Goal: Task Accomplishment & Management: Complete application form

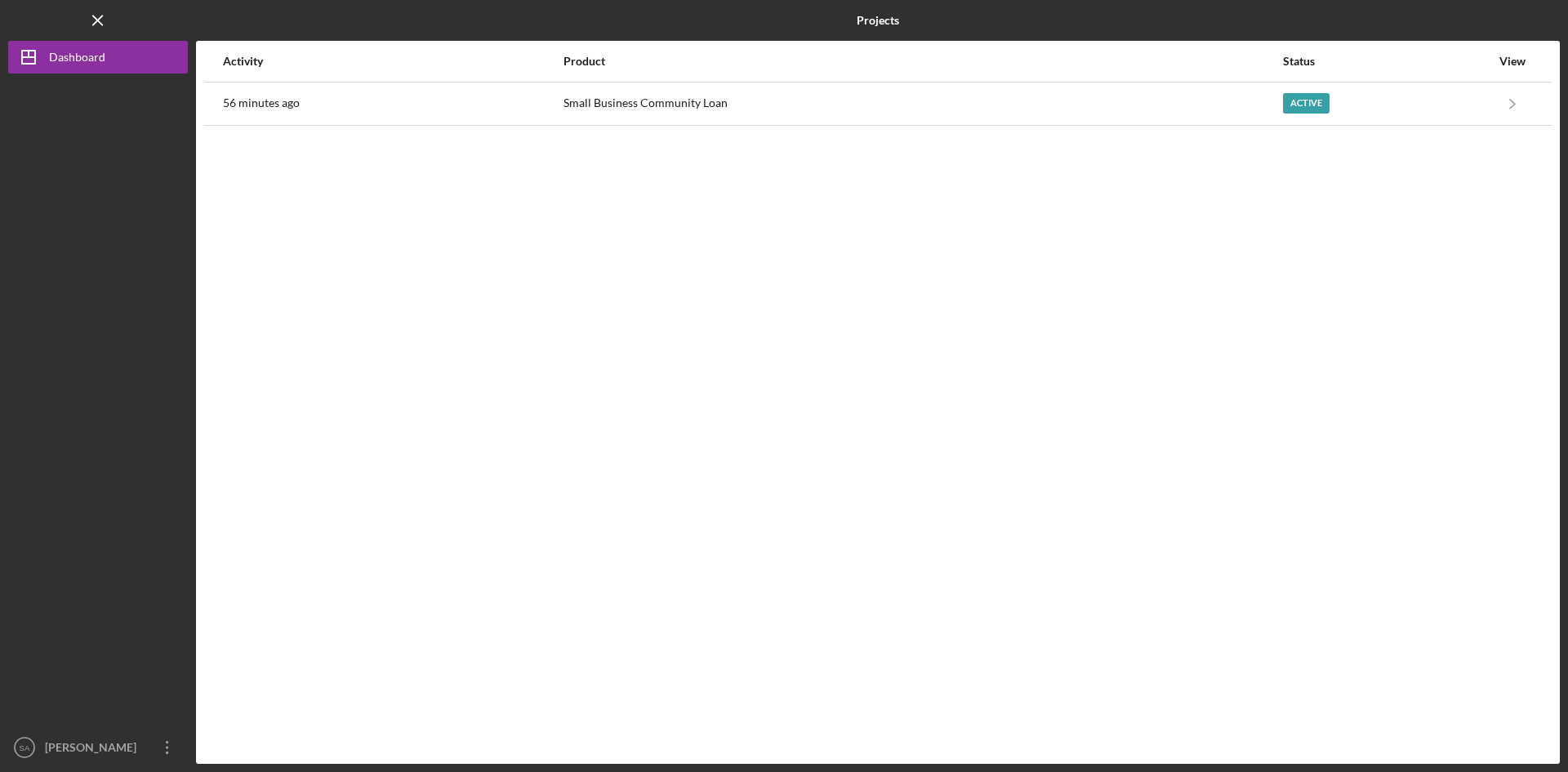
click at [595, 97] on div "Small Business Community Loan" at bounding box center [923, 104] width 718 height 41
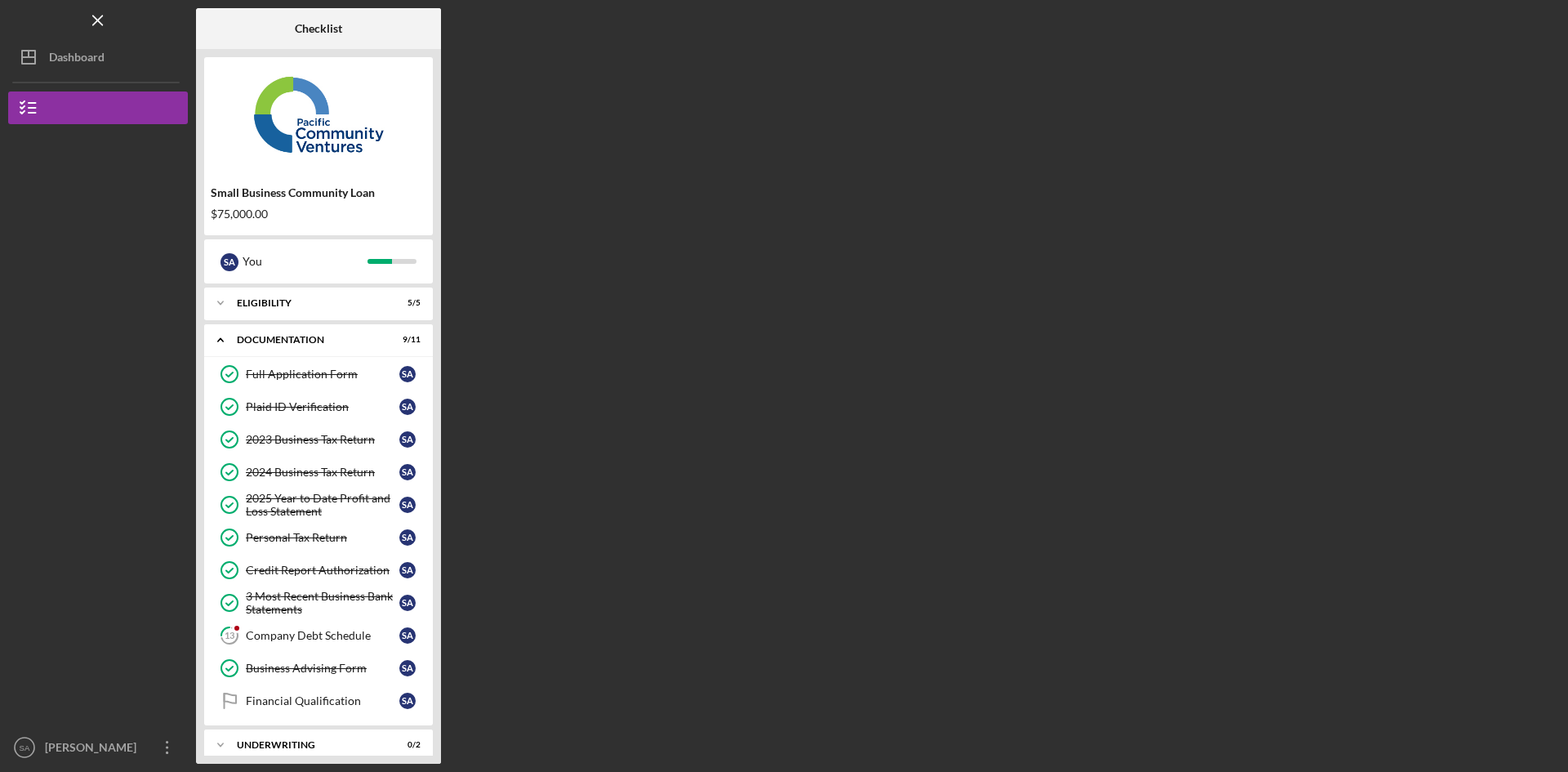
click at [321, 623] on link "13 Company Debt Schedule S A" at bounding box center [318, 635] width 212 height 33
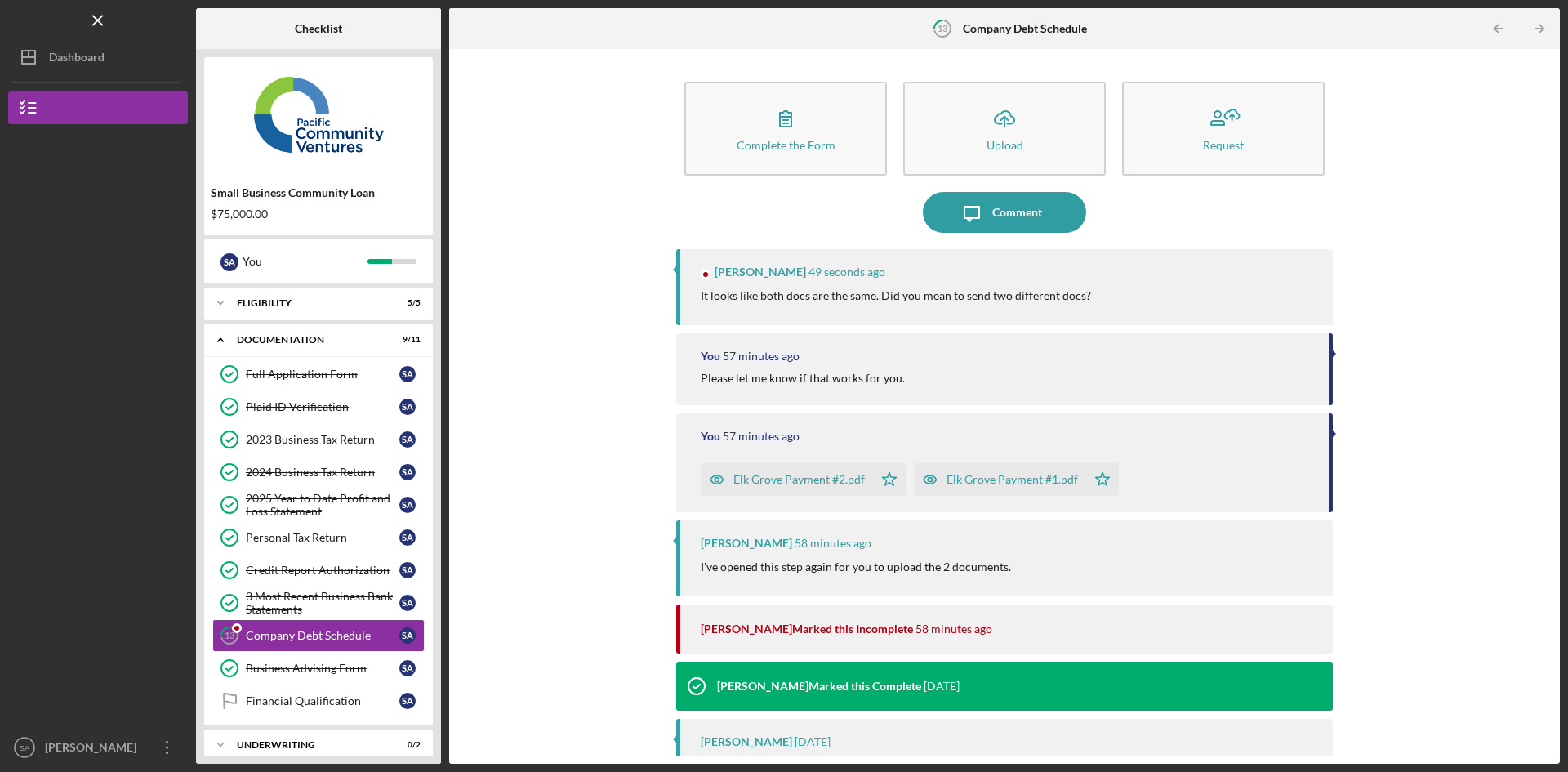
click at [783, 478] on div "Elk Grove Payment #2.pdf" at bounding box center [799, 479] width 132 height 13
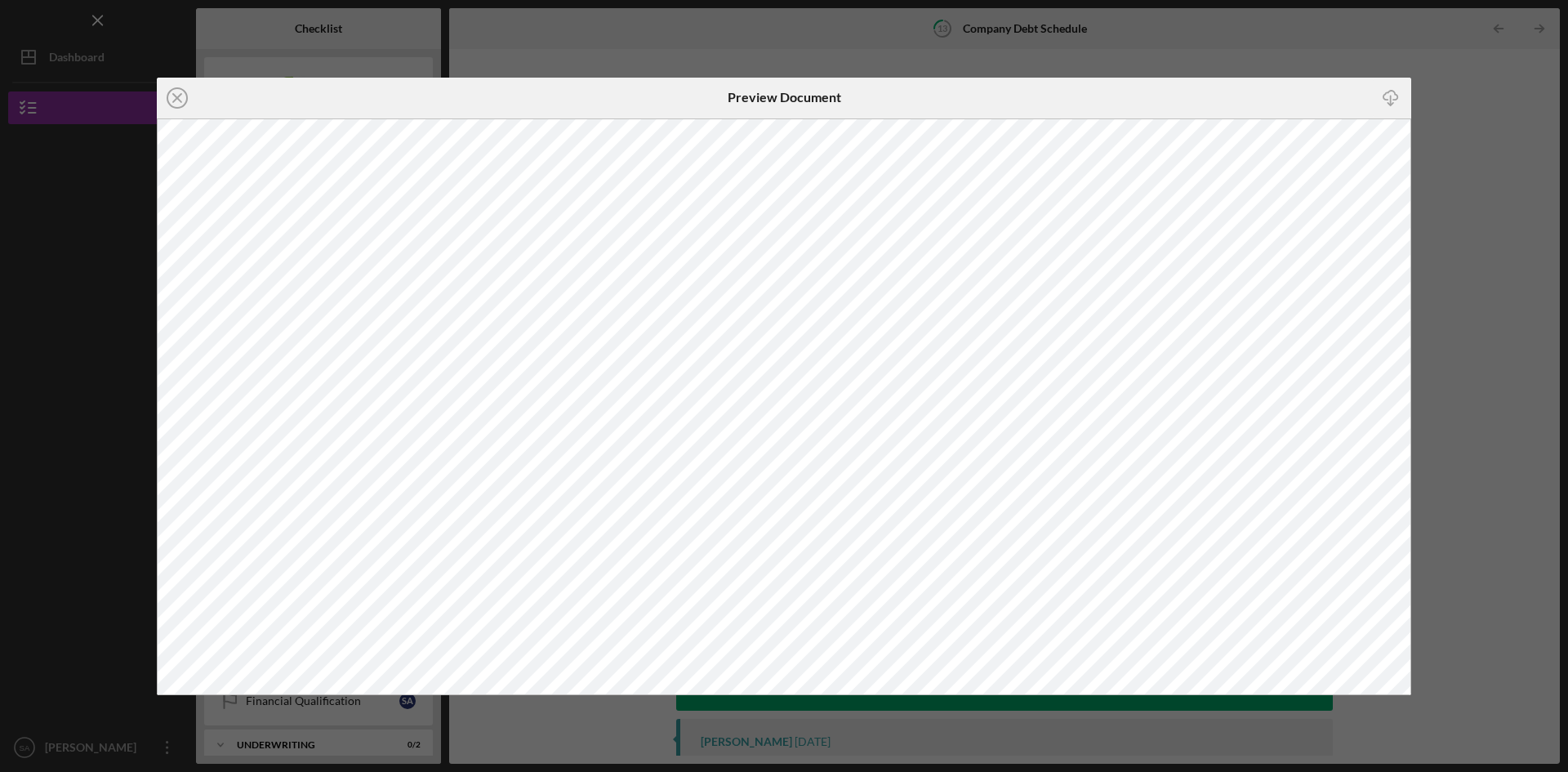
click at [178, 102] on icon "Icon/Close" at bounding box center [177, 98] width 41 height 41
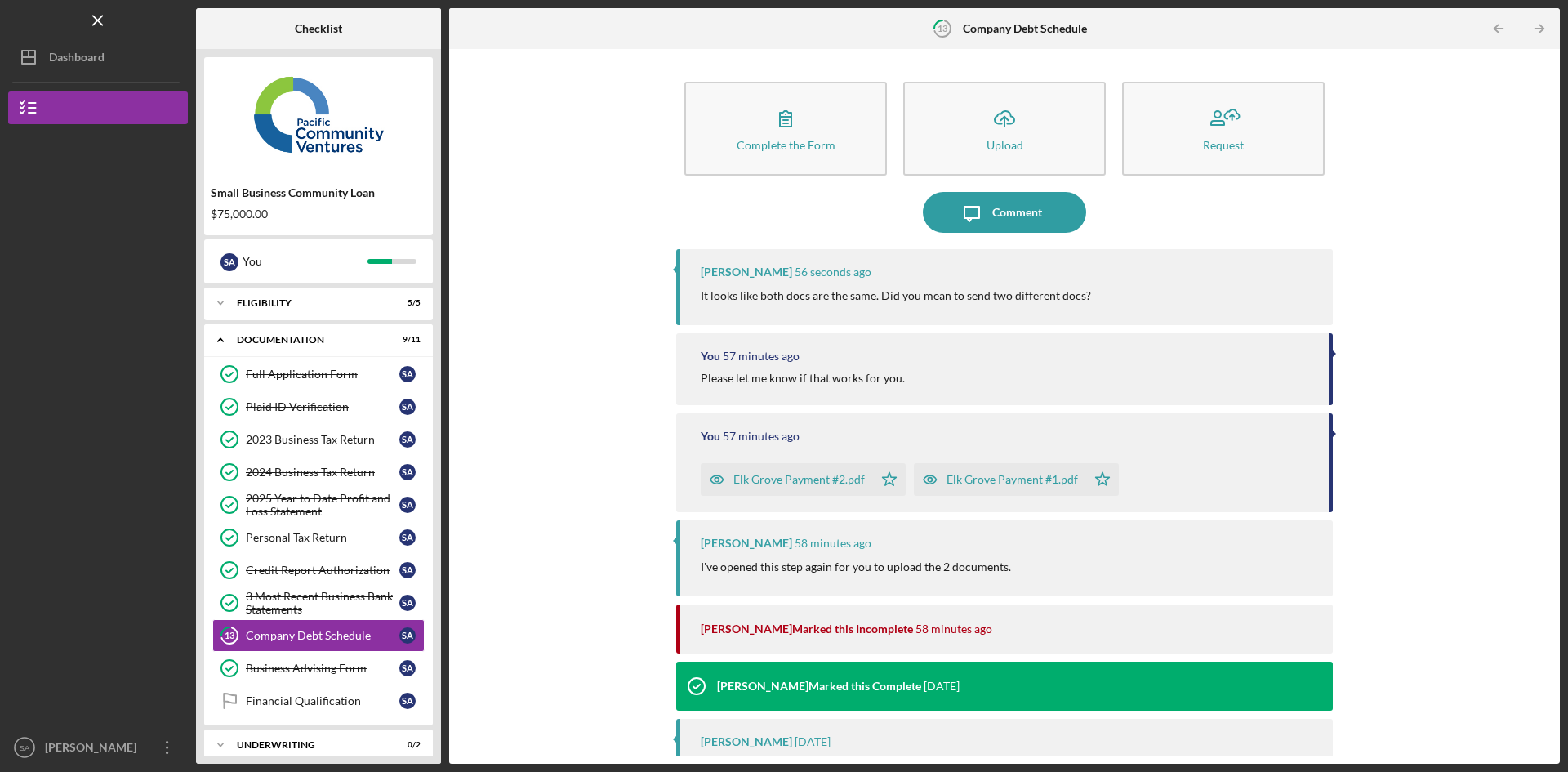
click at [985, 492] on div "Elk Grove Payment #1.pdf" at bounding box center [999, 479] width 173 height 33
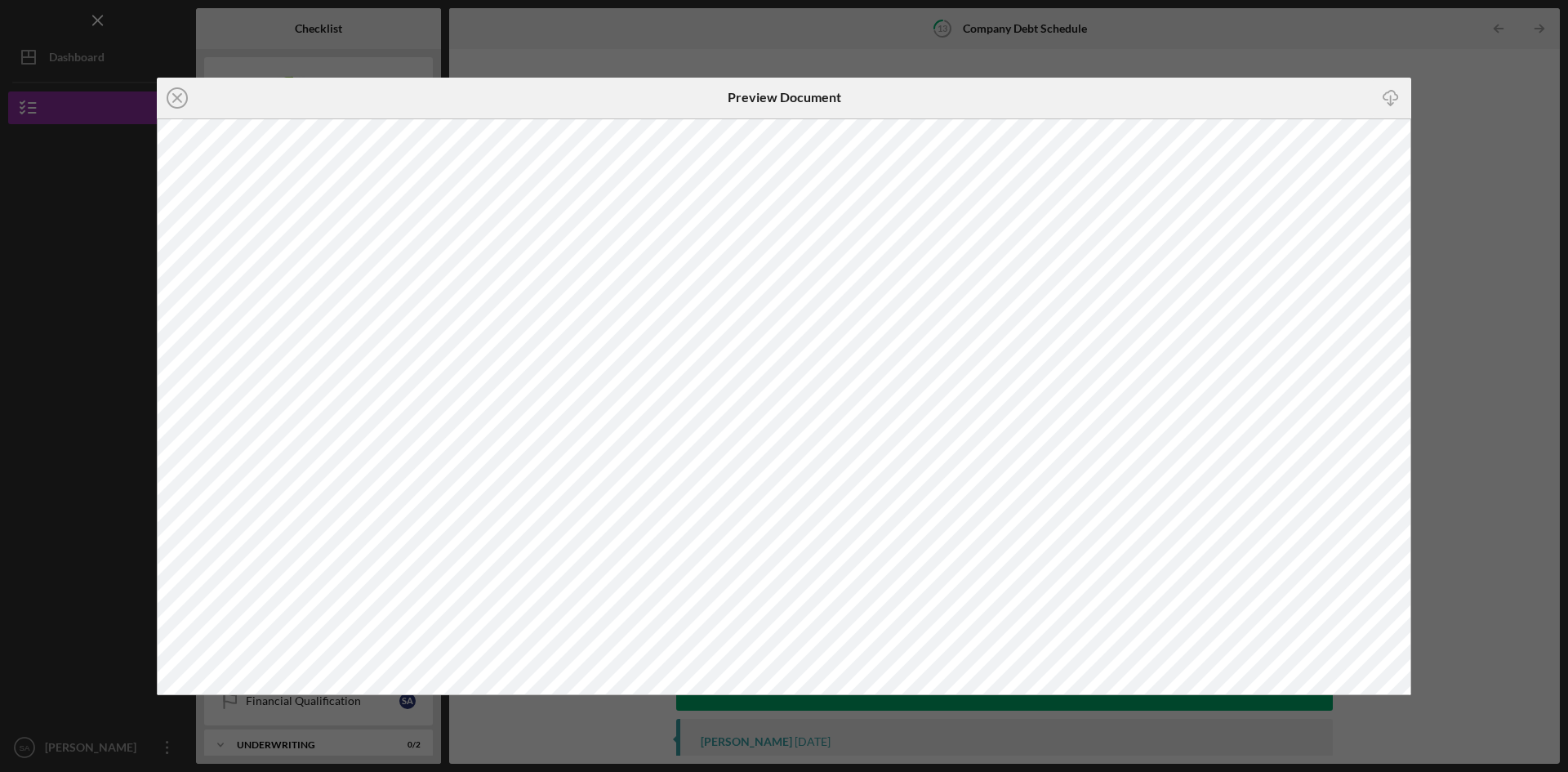
click at [169, 97] on circle at bounding box center [178, 98] width 20 height 20
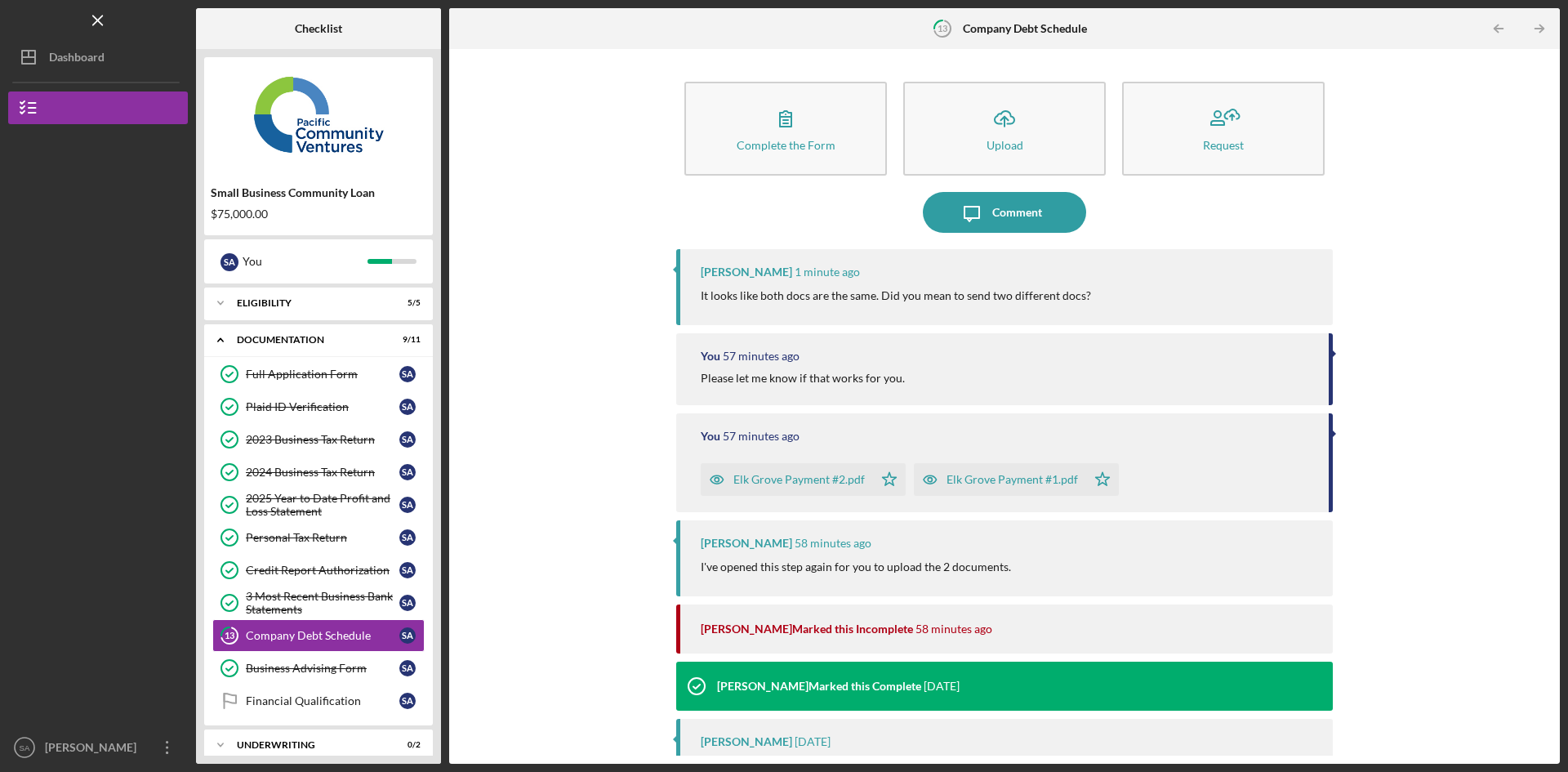
click at [783, 475] on div "Elk Grove Payment #2.pdf" at bounding box center [799, 479] width 132 height 13
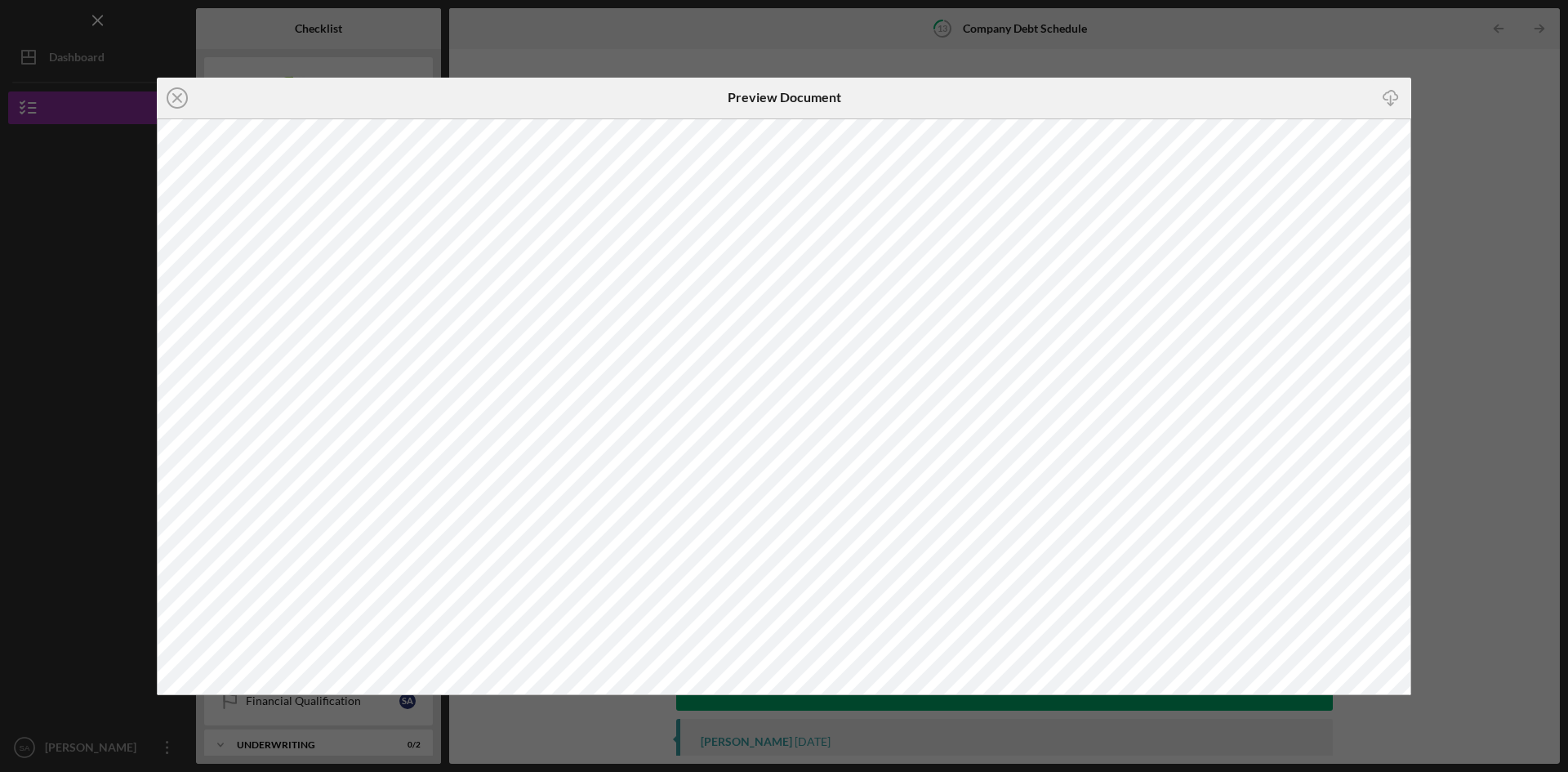
click at [178, 98] on line at bounding box center [178, 98] width 8 height 8
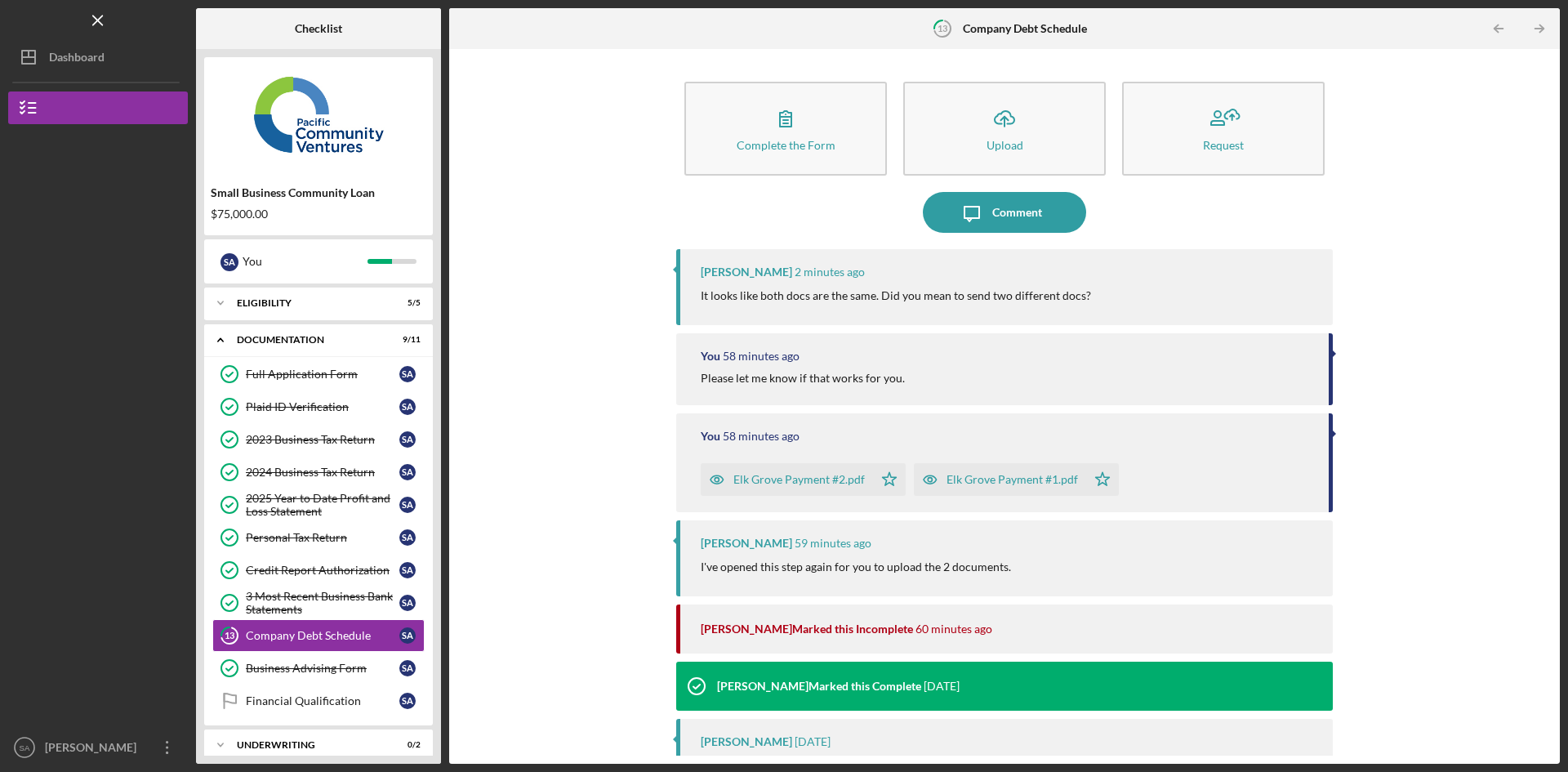
click at [1002, 156] on button "Icon/Upload Upload" at bounding box center [1003, 129] width 202 height 94
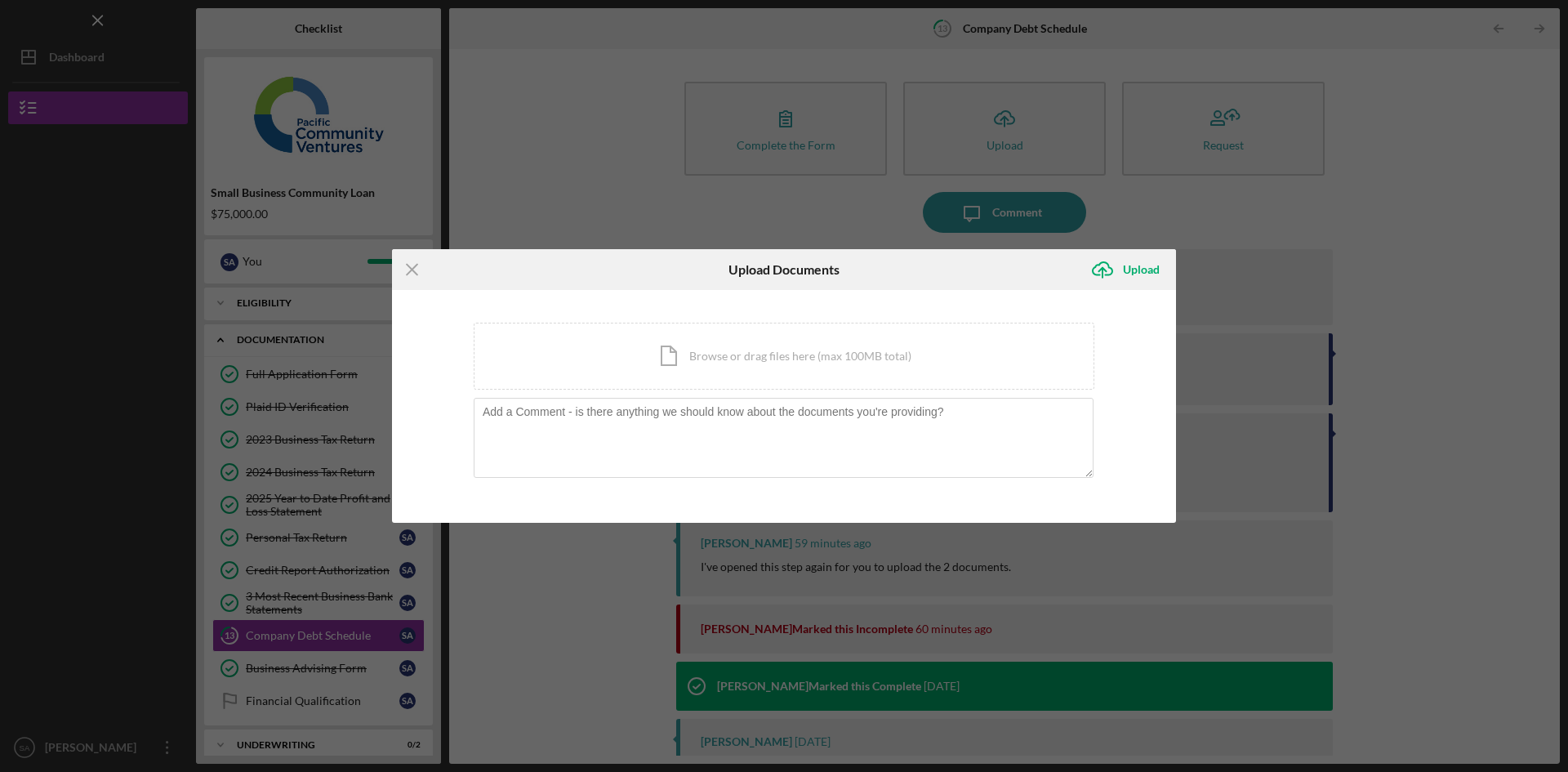
click at [751, 362] on div "Icon/Document Browse or drag files here (max 100MB total) Tap to choose files o…" at bounding box center [784, 355] width 620 height 67
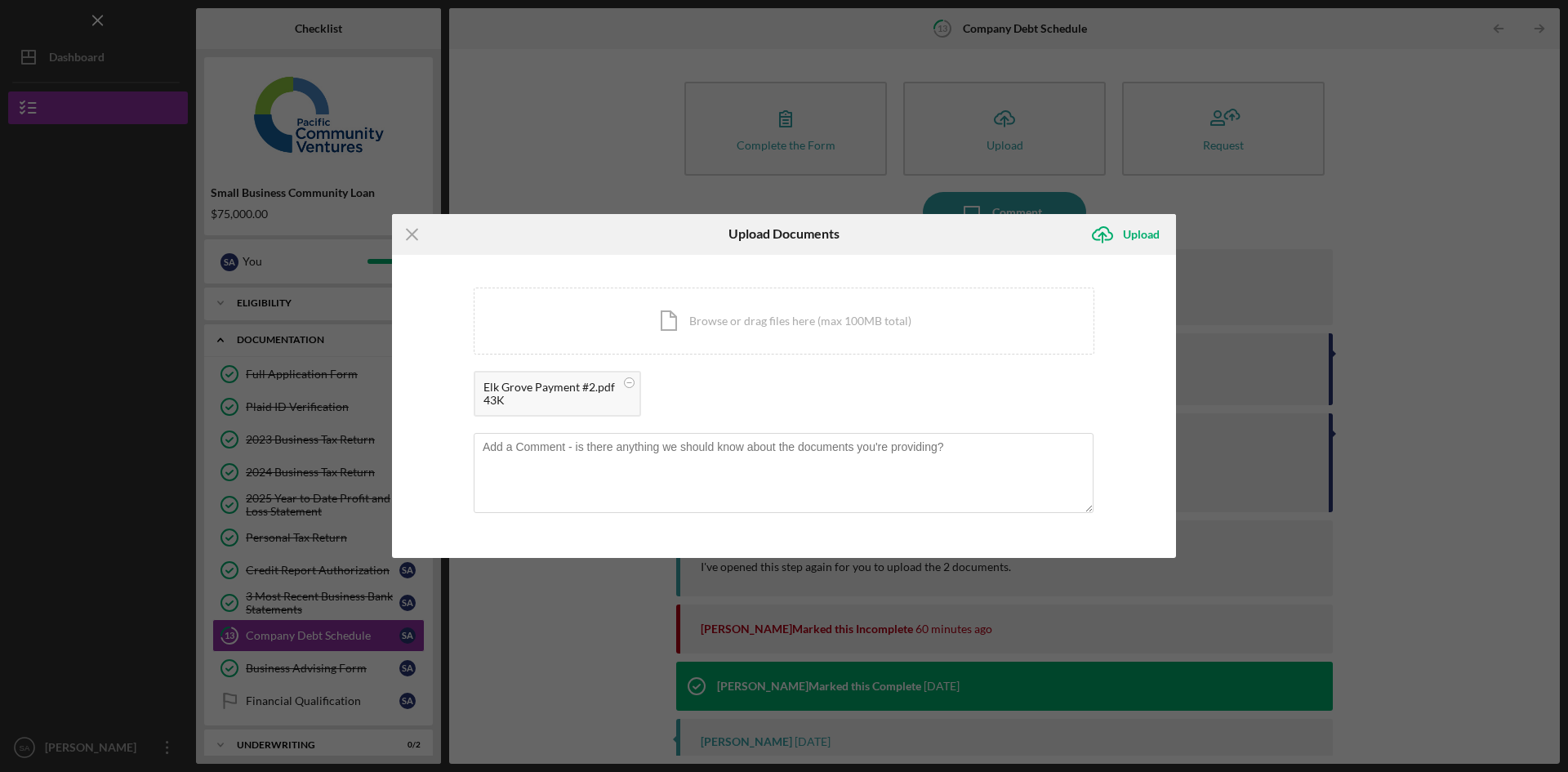
click at [1112, 219] on icon "Icon/Upload" at bounding box center [1102, 233] width 41 height 41
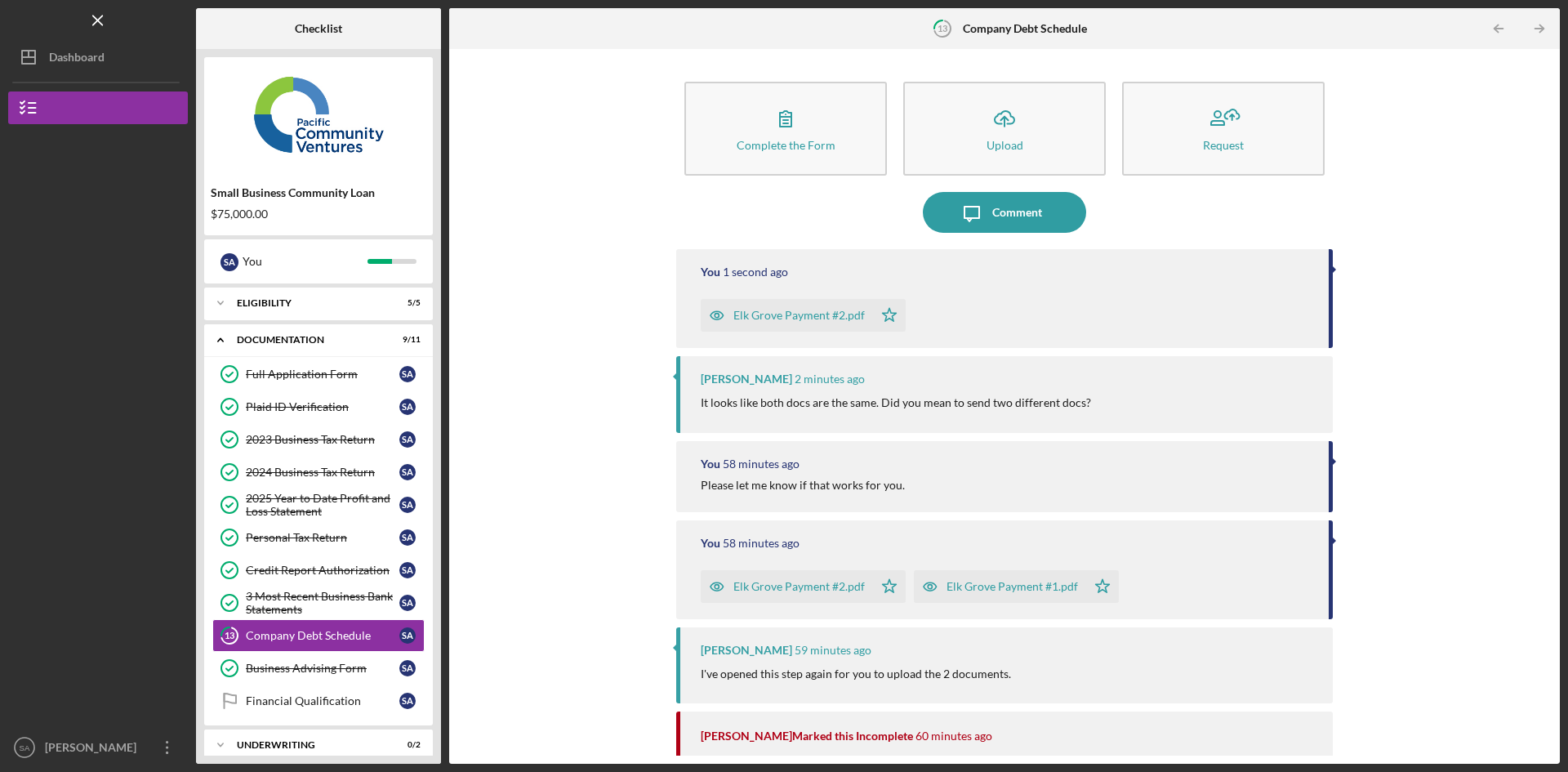
click at [999, 207] on div "Comment" at bounding box center [1017, 211] width 50 height 41
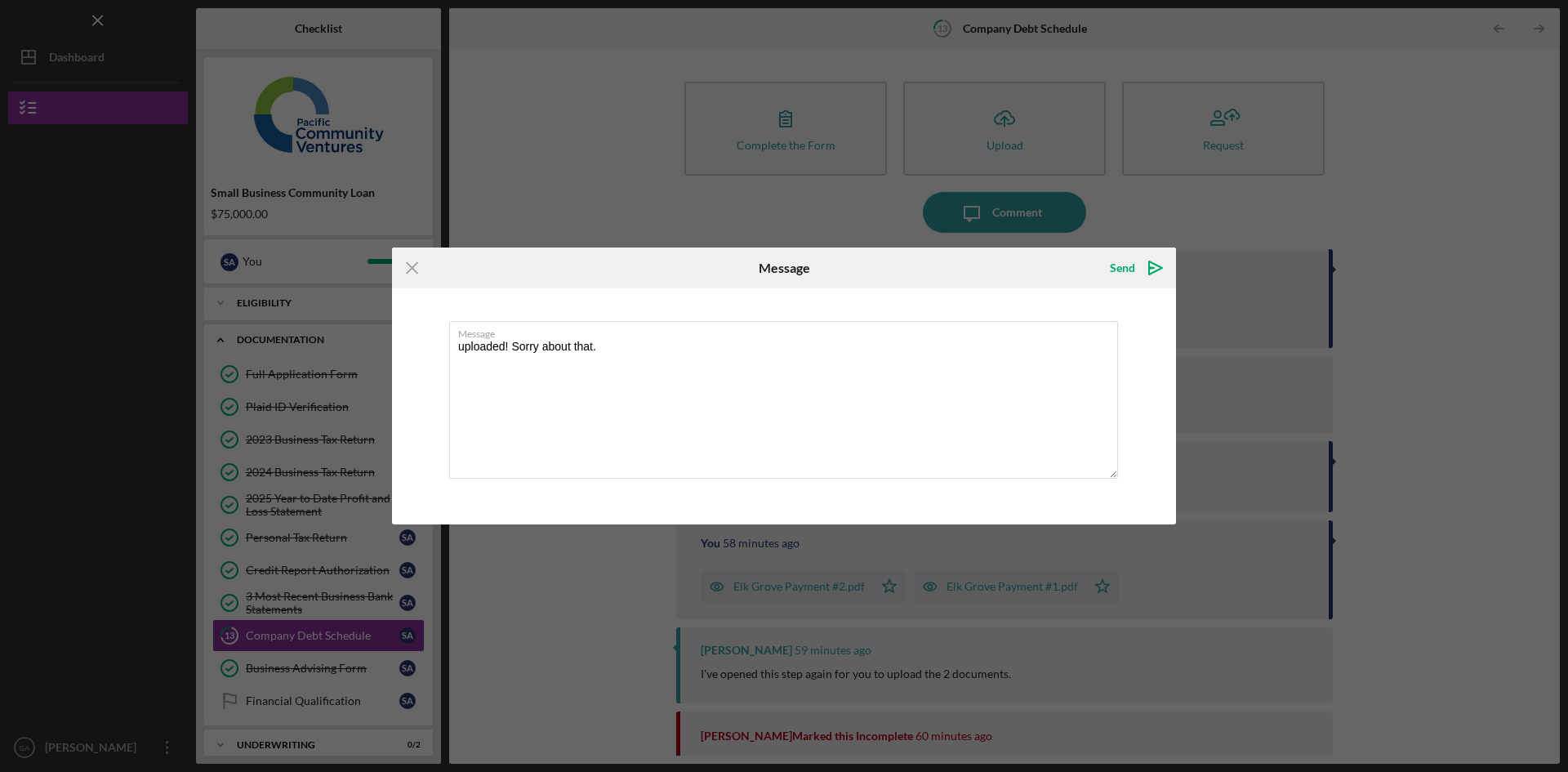
type textarea "uploaded! Sorry about that."
click at [1114, 263] on div "Send" at bounding box center [1122, 267] width 25 height 33
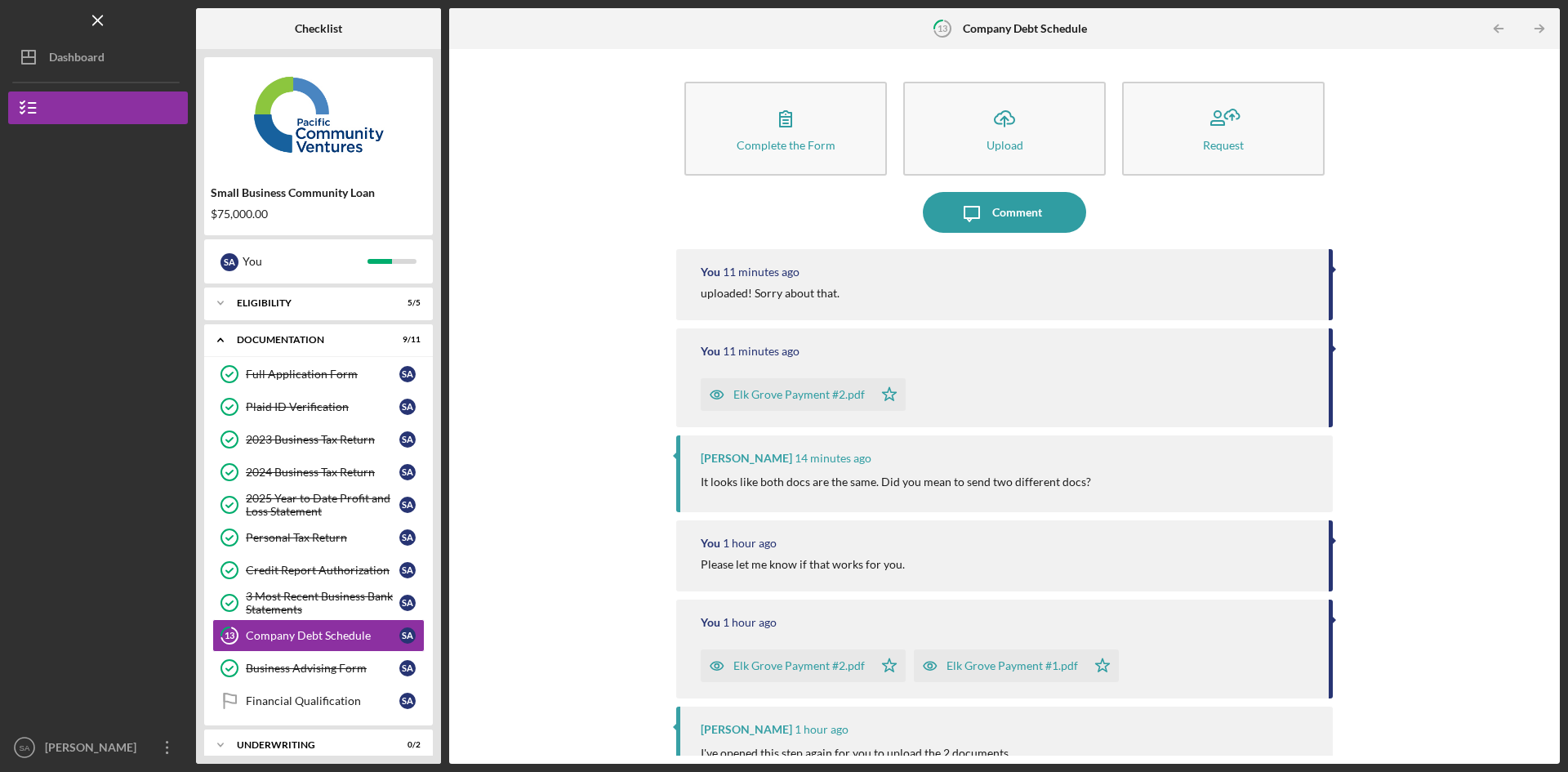
click at [62, 47] on div "Dashboard" at bounding box center [77, 59] width 56 height 37
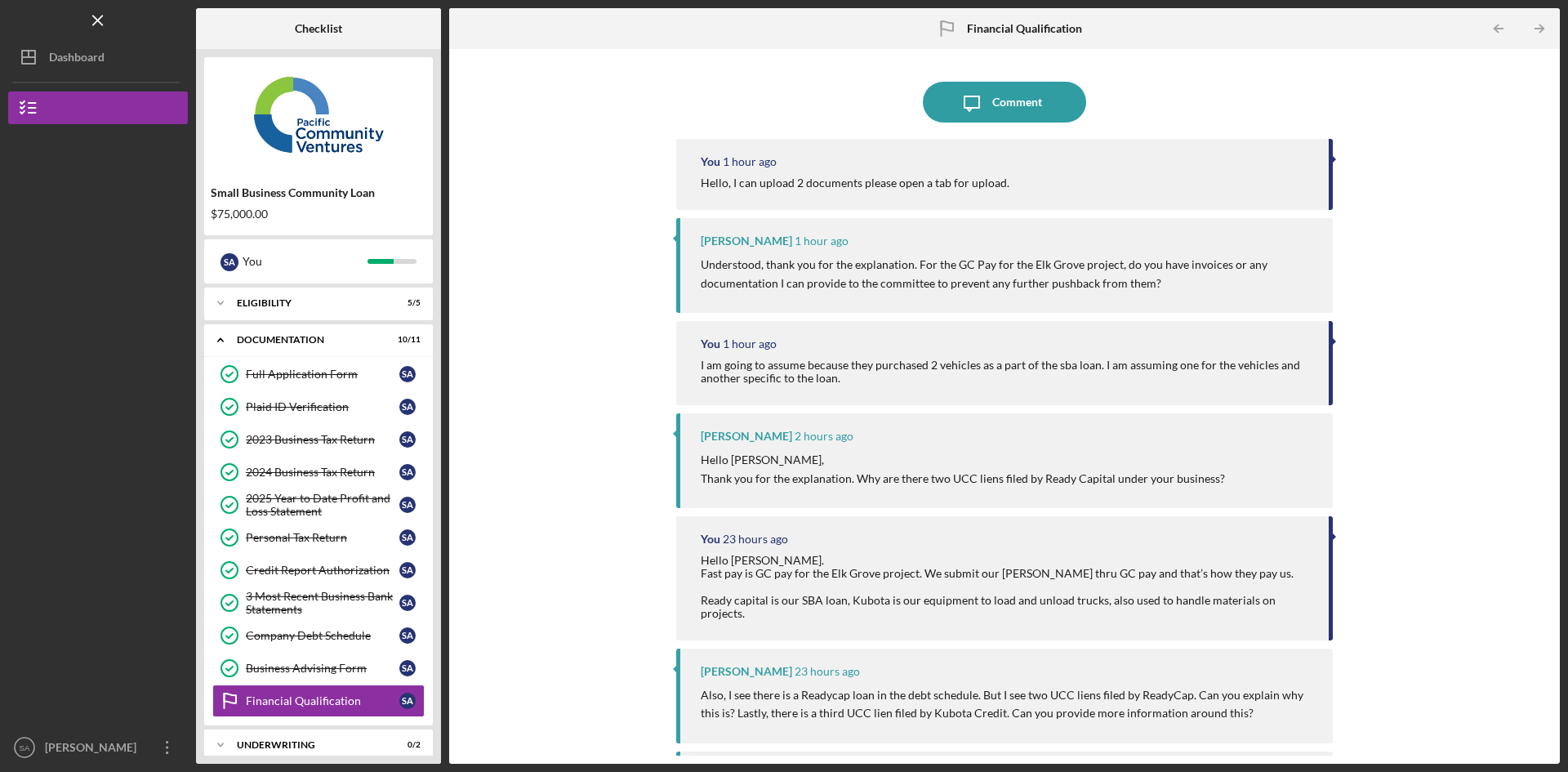
click at [1033, 106] on div "Comment" at bounding box center [1017, 102] width 50 height 41
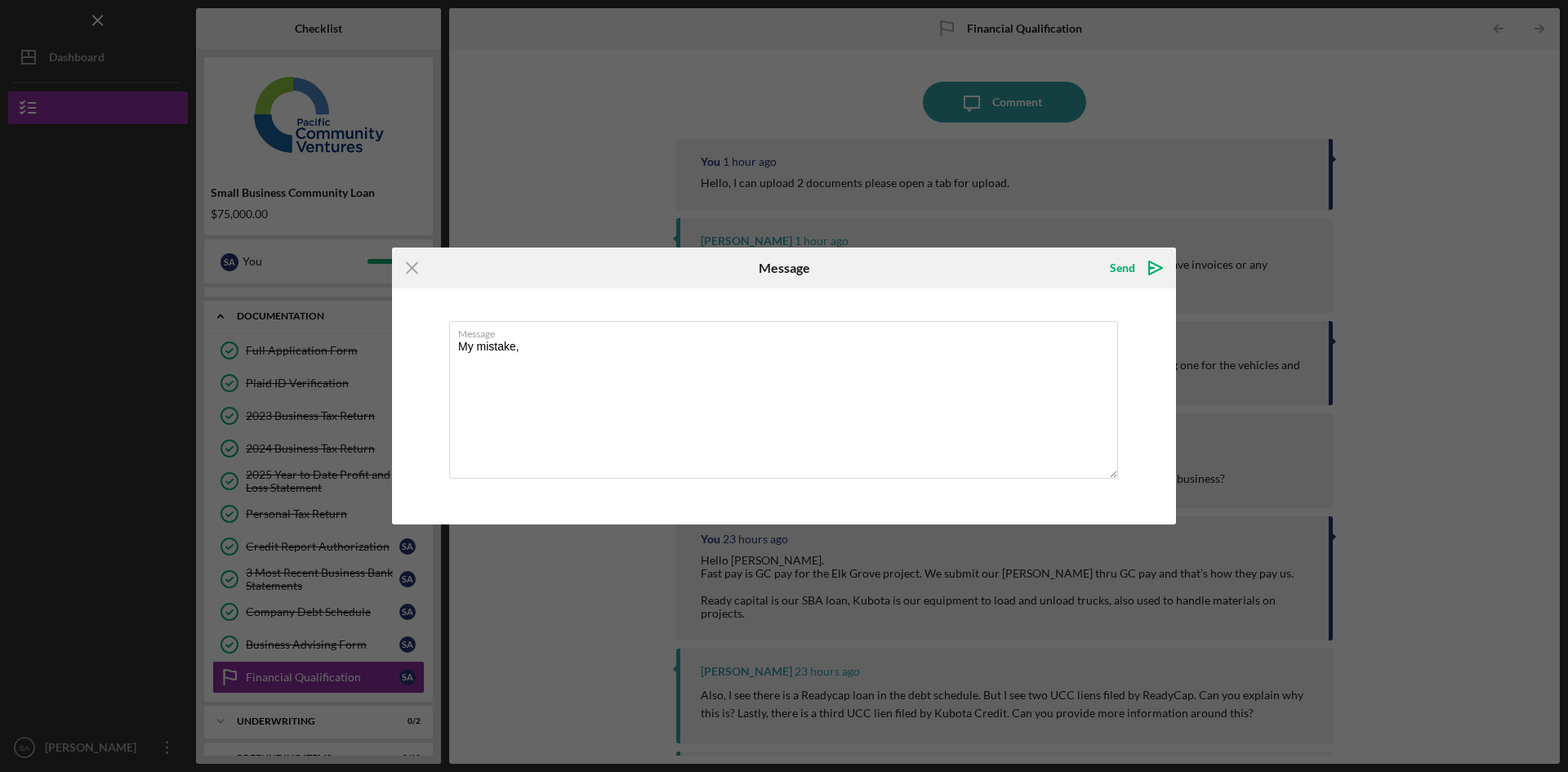
type textarea "My mistake,"
click at [415, 260] on icon "Icon/Menu Close" at bounding box center [412, 267] width 41 height 41
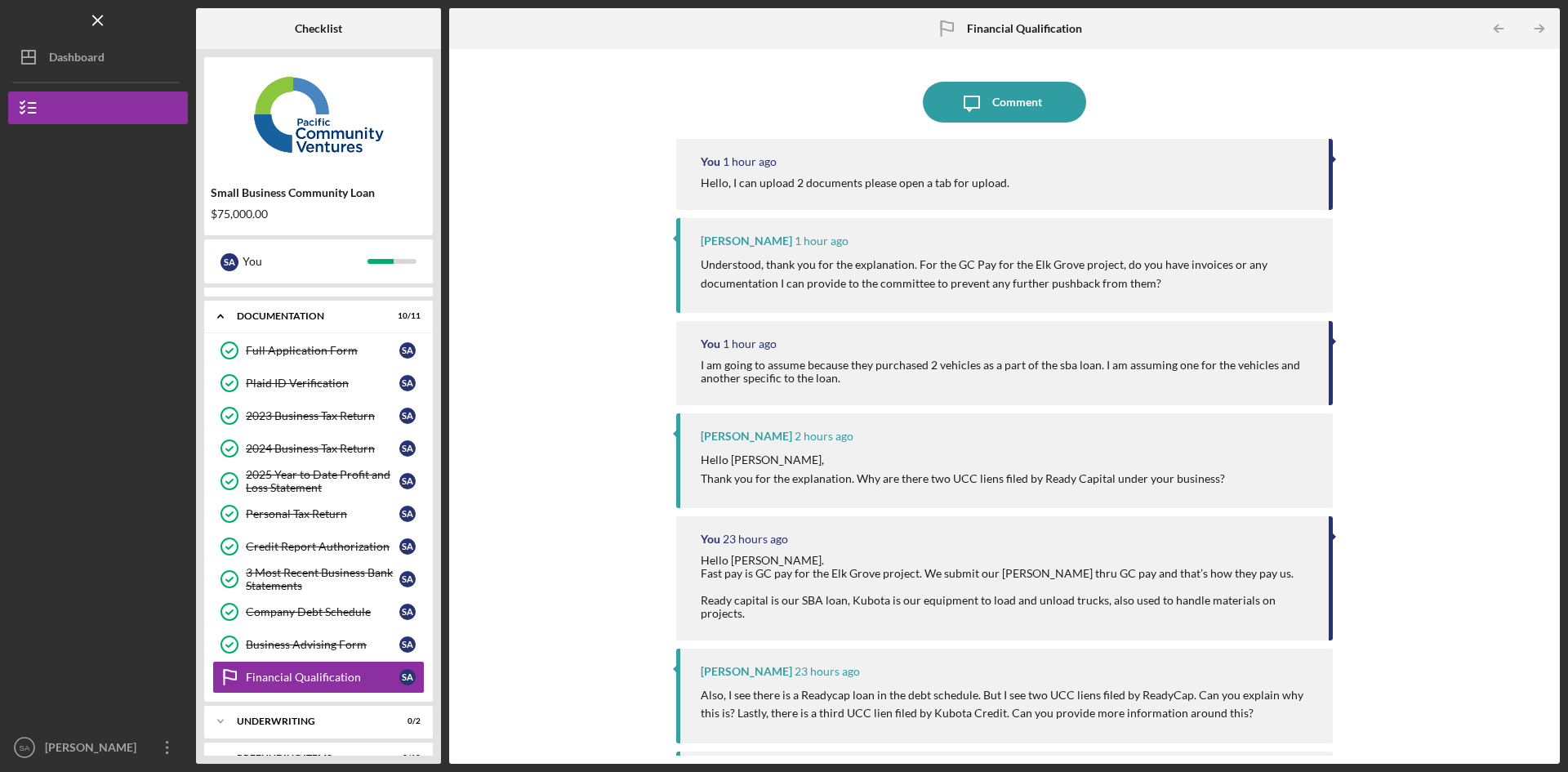
click at [321, 611] on div "Company Debt Schedule" at bounding box center [322, 611] width 154 height 13
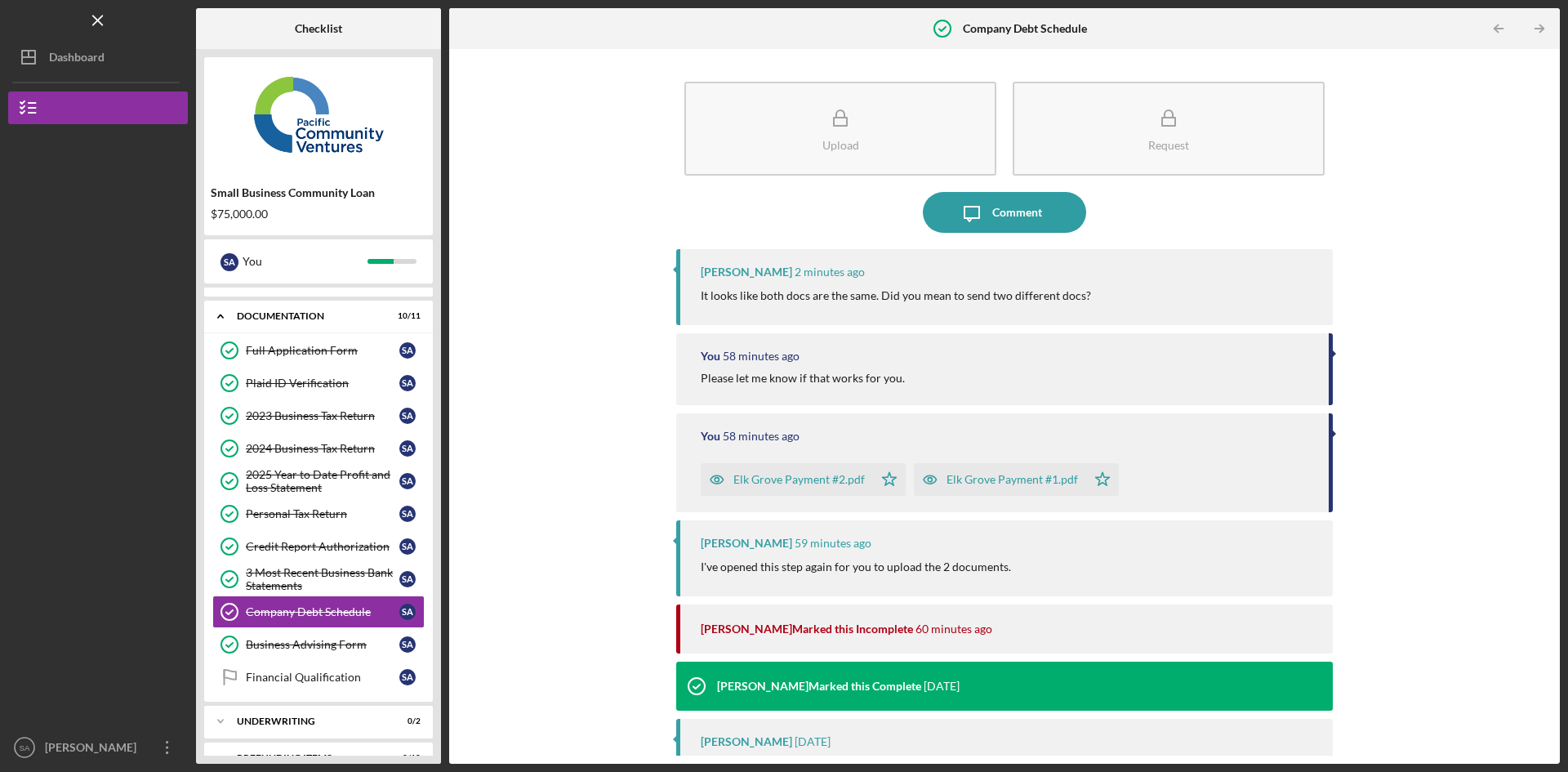
click at [327, 676] on div "Financial Qualification" at bounding box center [322, 676] width 154 height 13
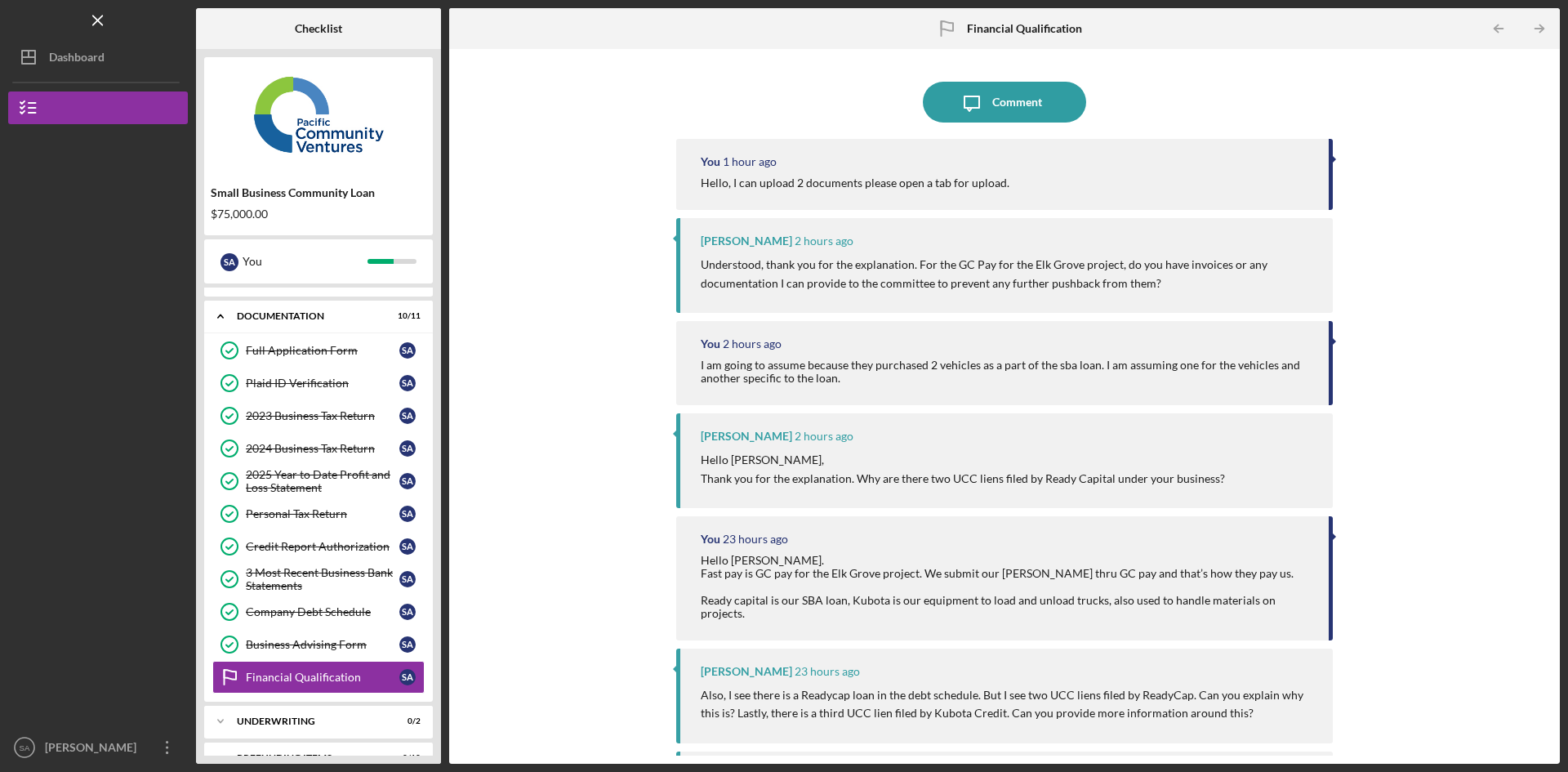
click at [1005, 100] on div "Comment" at bounding box center [1017, 102] width 50 height 41
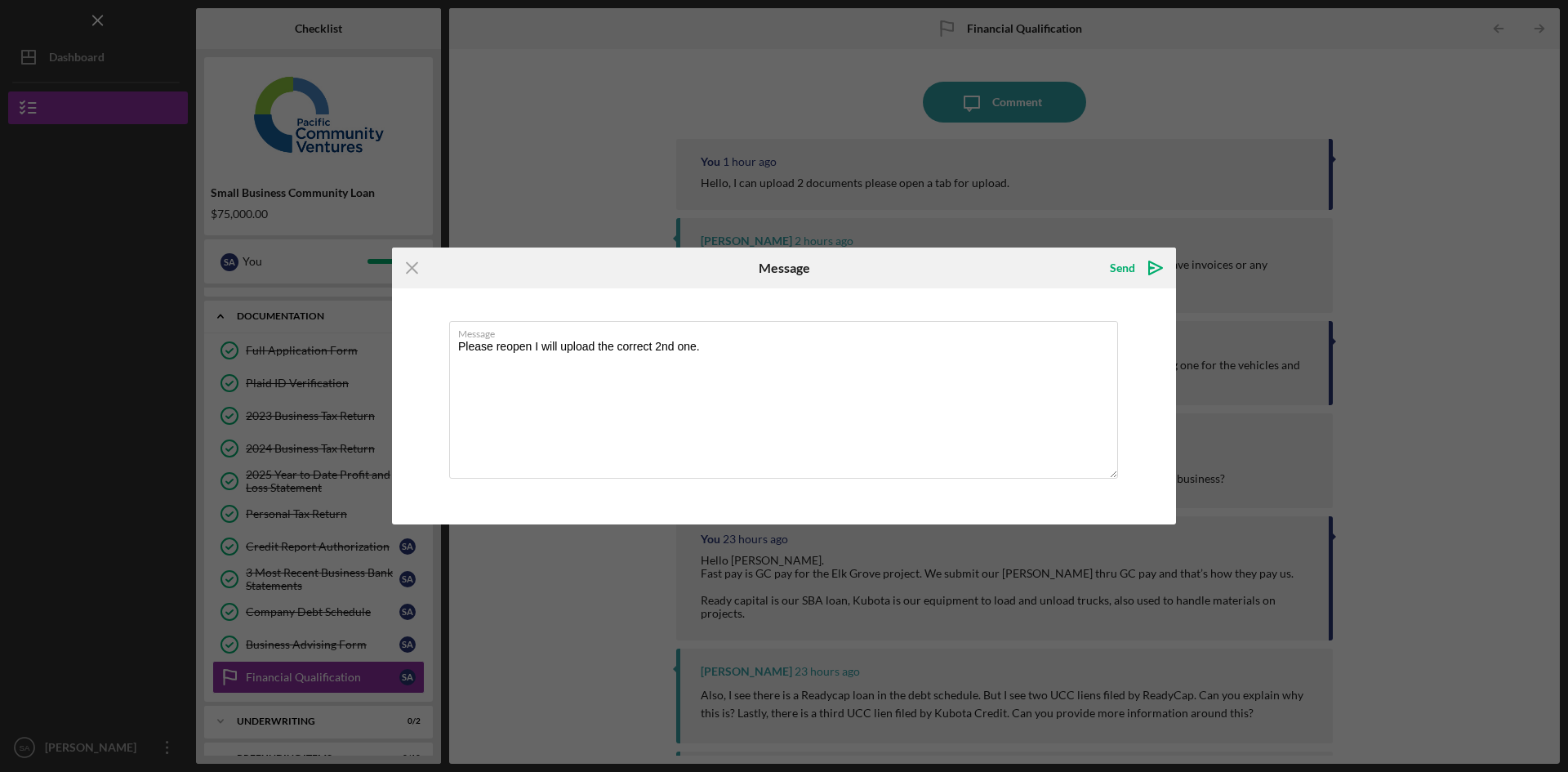
type textarea "Please reopen I will upload the correct 2nd one."
click at [1137, 270] on icon "Icon/icon-invite-send" at bounding box center [1155, 267] width 41 height 41
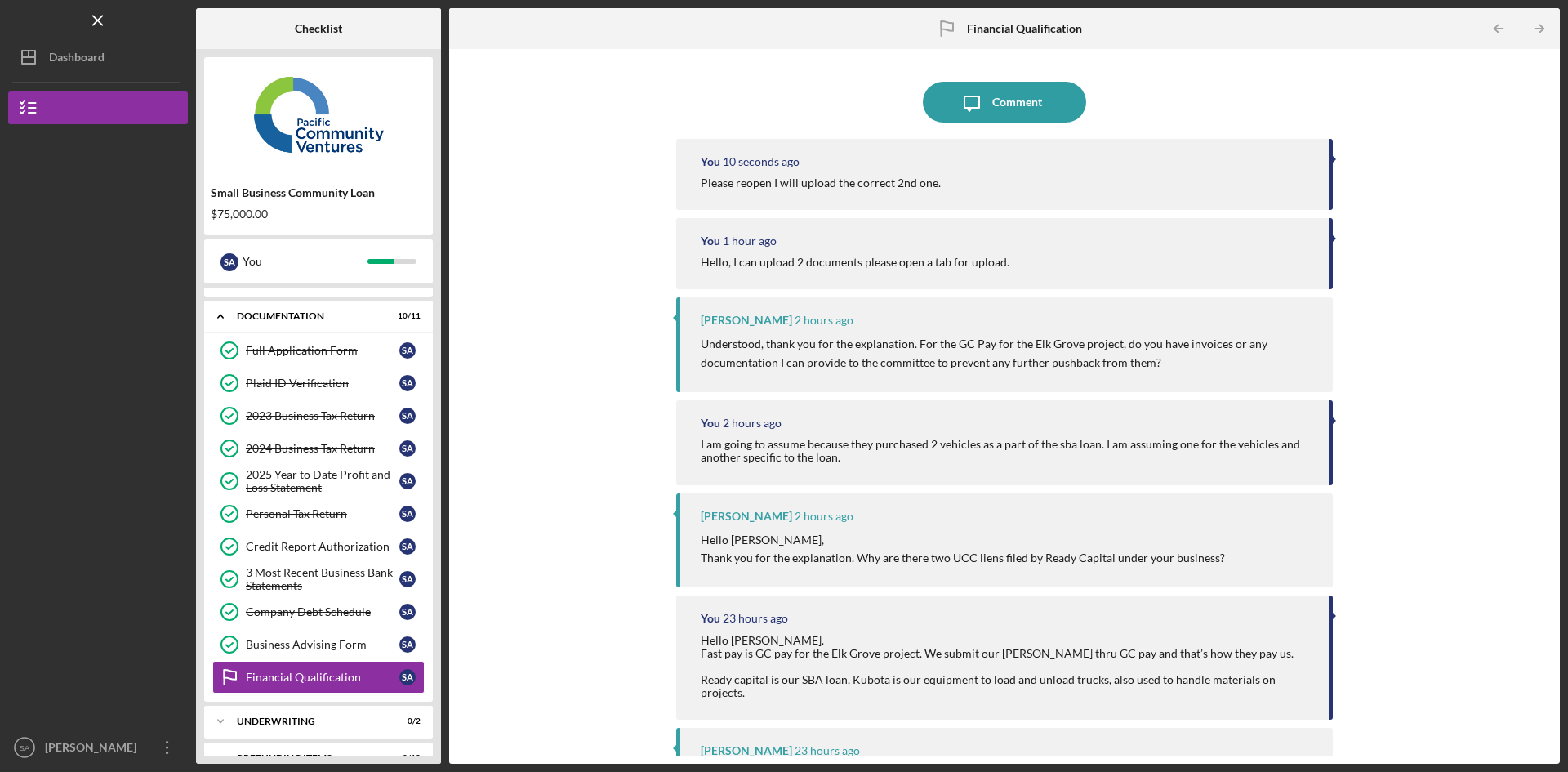
click at [303, 686] on link "Financial Qualification Financial Qualification S A" at bounding box center [318, 676] width 212 height 33
